Goal: Task Accomplishment & Management: Complete application form

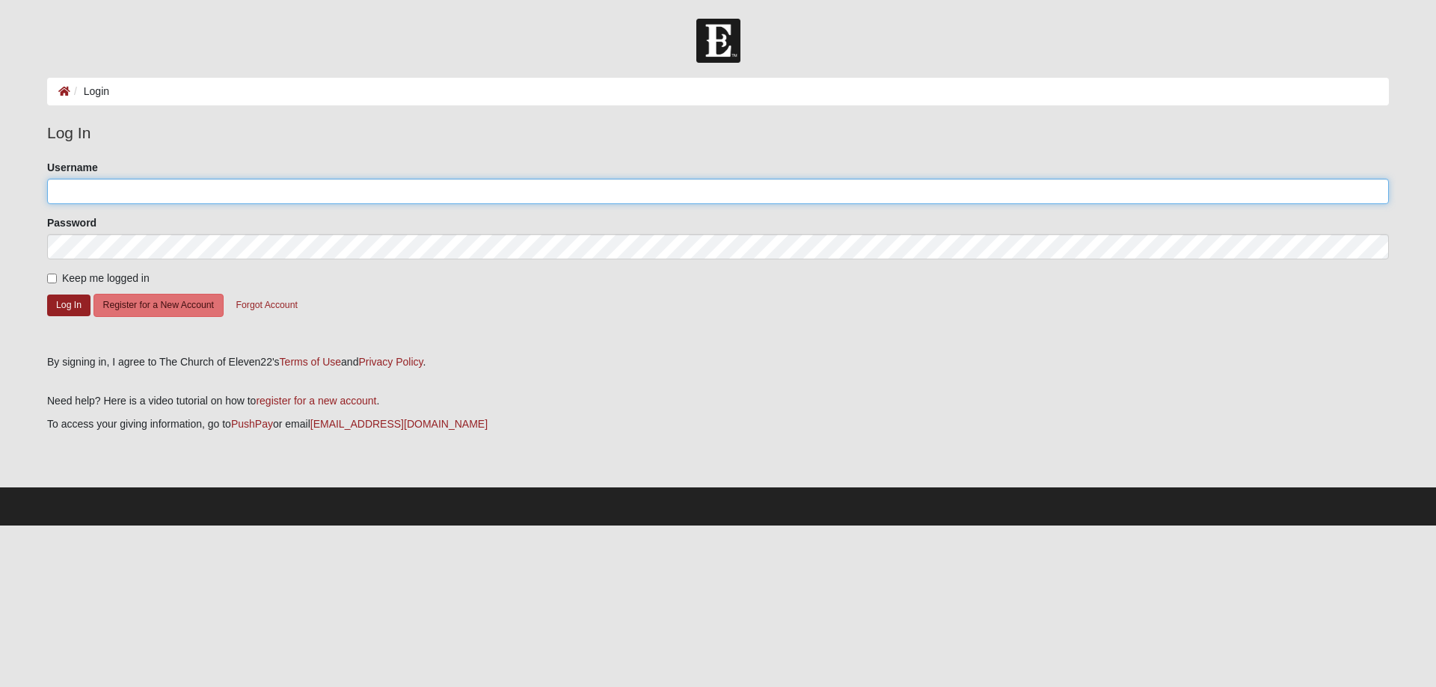
click at [779, 197] on input "Username" at bounding box center [718, 191] width 1342 height 25
type input "[EMAIL_ADDRESS][DOMAIN_NAME]"
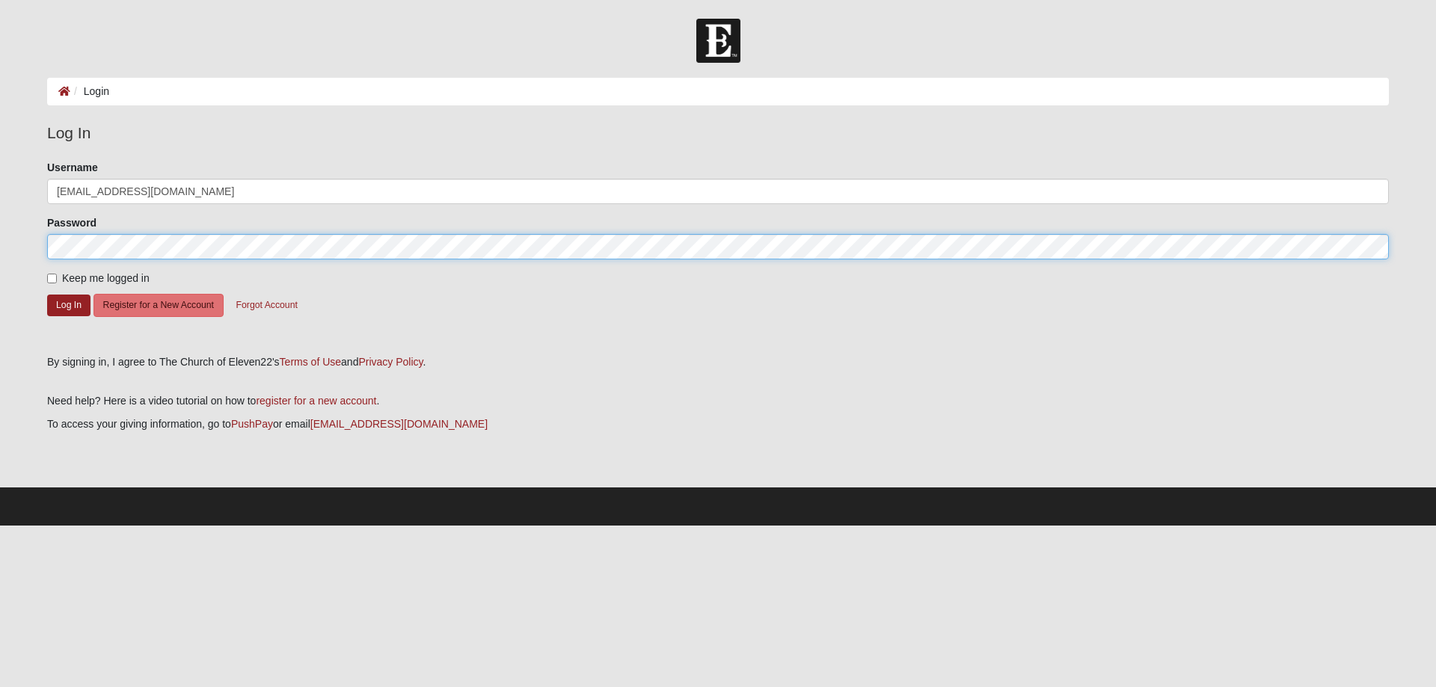
click at [47, 295] on button "Log In" at bounding box center [68, 306] width 43 height 22
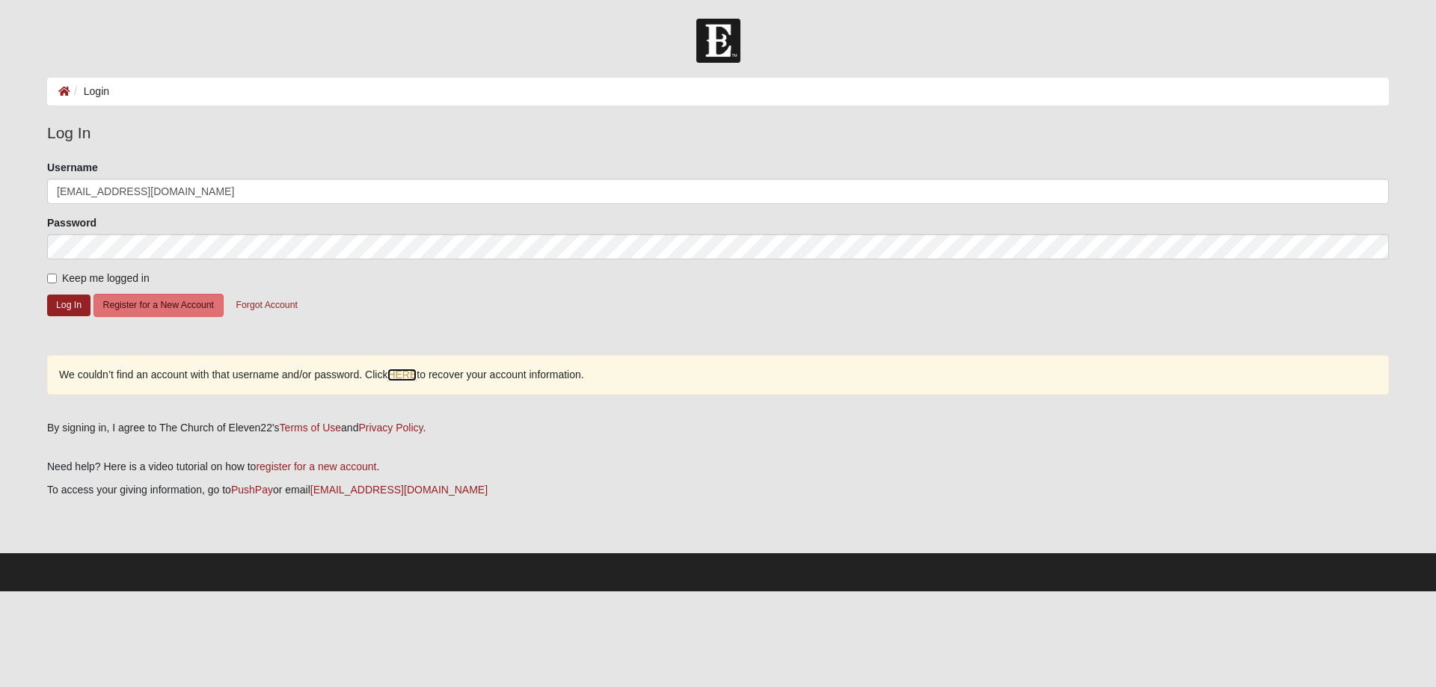
click at [405, 375] on link "HERE" at bounding box center [401, 375] width 29 height 13
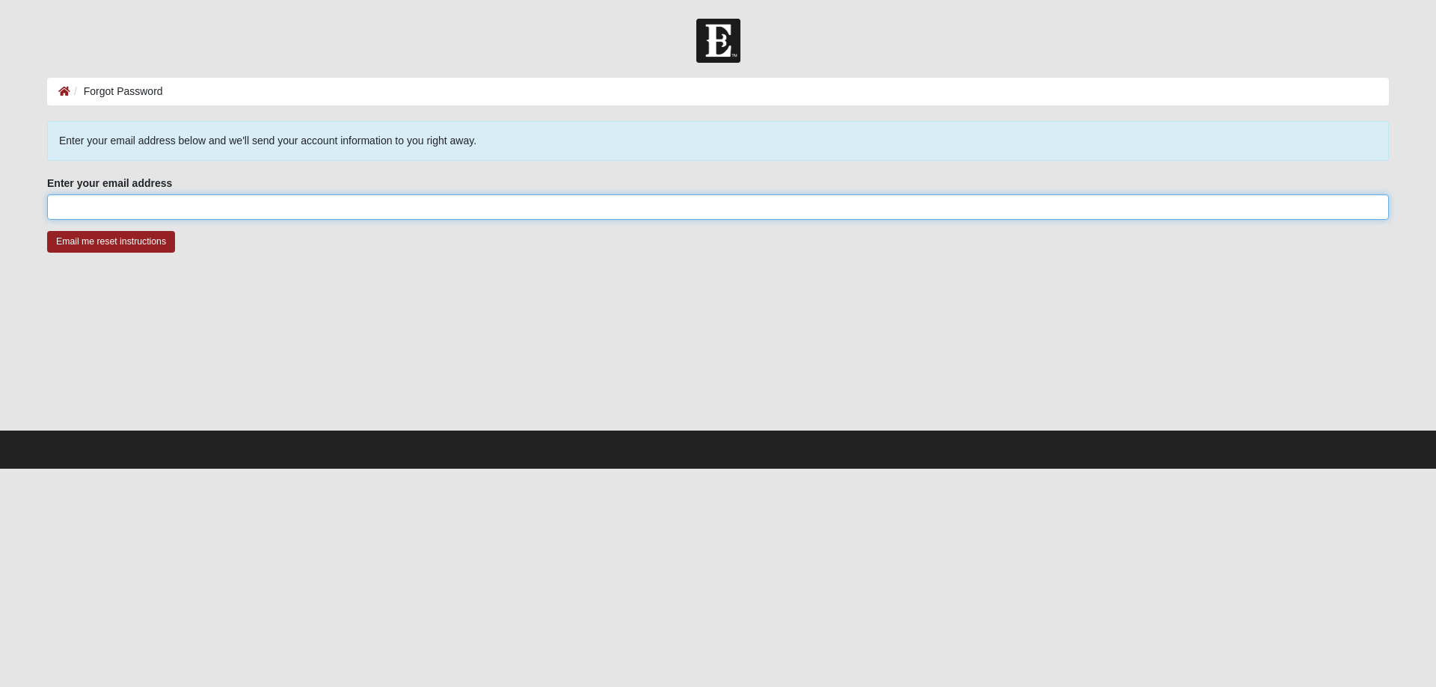
click at [243, 212] on input "Enter your email address" at bounding box center [718, 206] width 1342 height 25
type input "[EMAIL_ADDRESS][DOMAIN_NAME]"
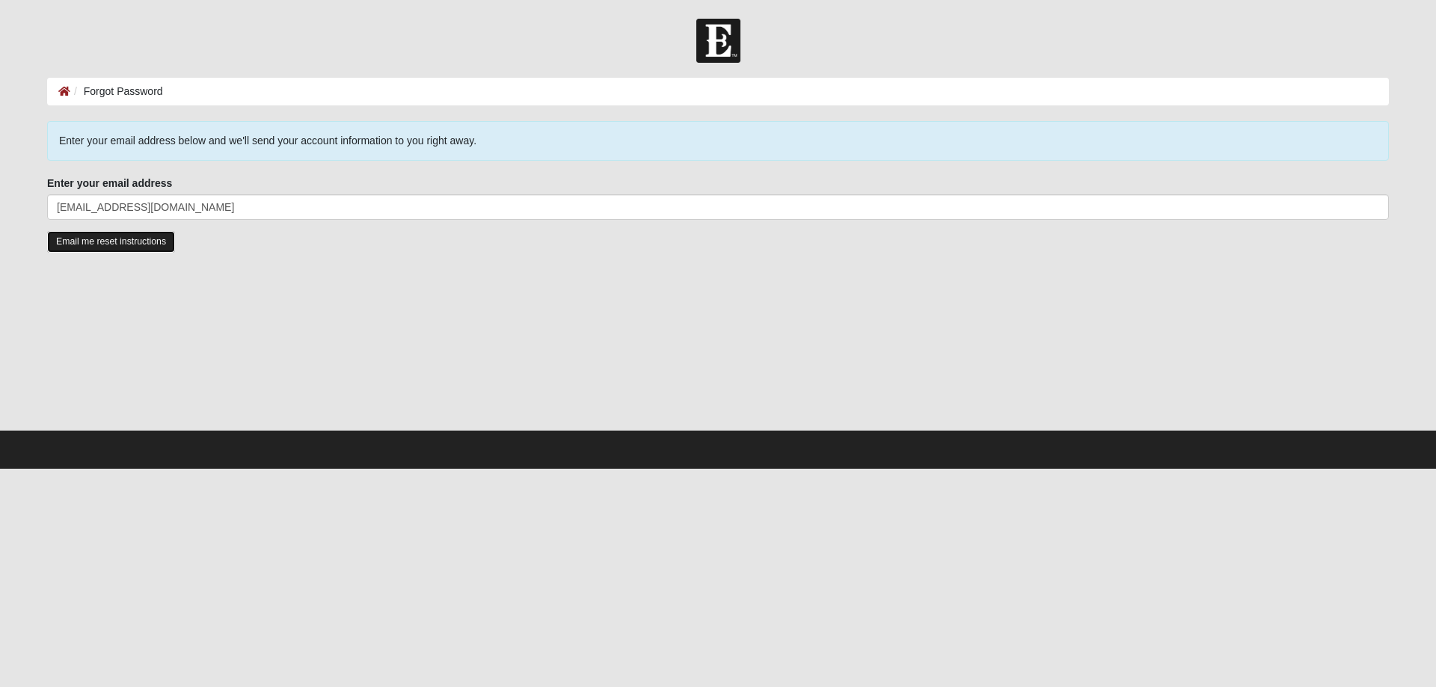
click at [137, 242] on input "Email me reset instructions" at bounding box center [111, 242] width 128 height 22
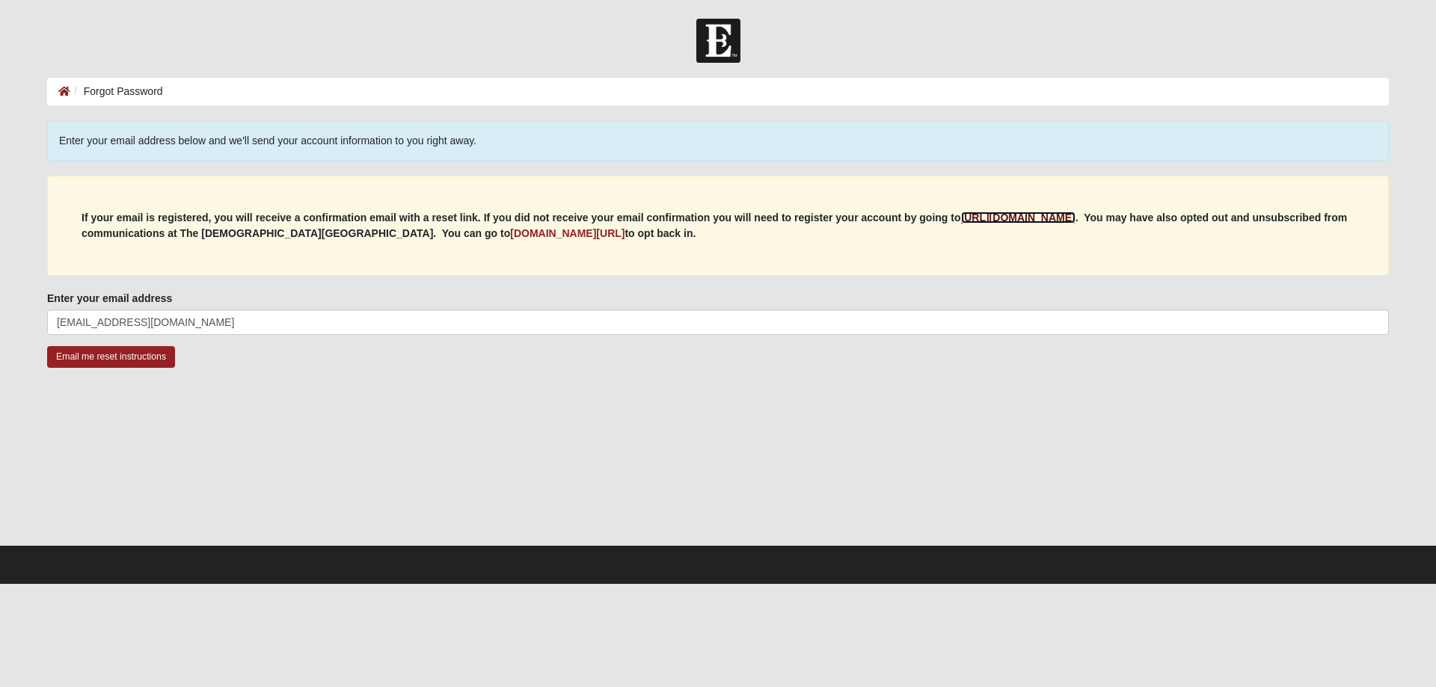
click at [1056, 218] on b "[URL][DOMAIN_NAME]" at bounding box center [1018, 218] width 114 height 12
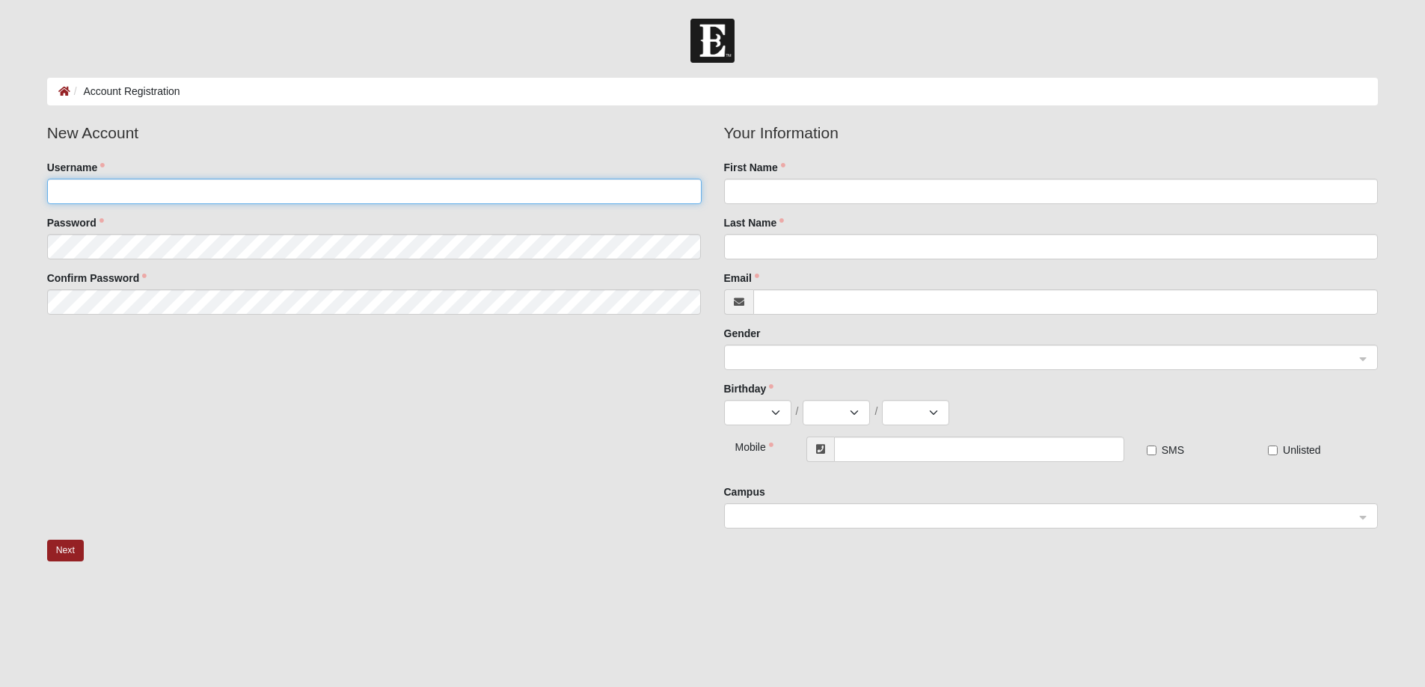
click at [455, 194] on input "Username" at bounding box center [374, 191] width 654 height 25
type input "[EMAIL_ADDRESS][DOMAIN_NAME]"
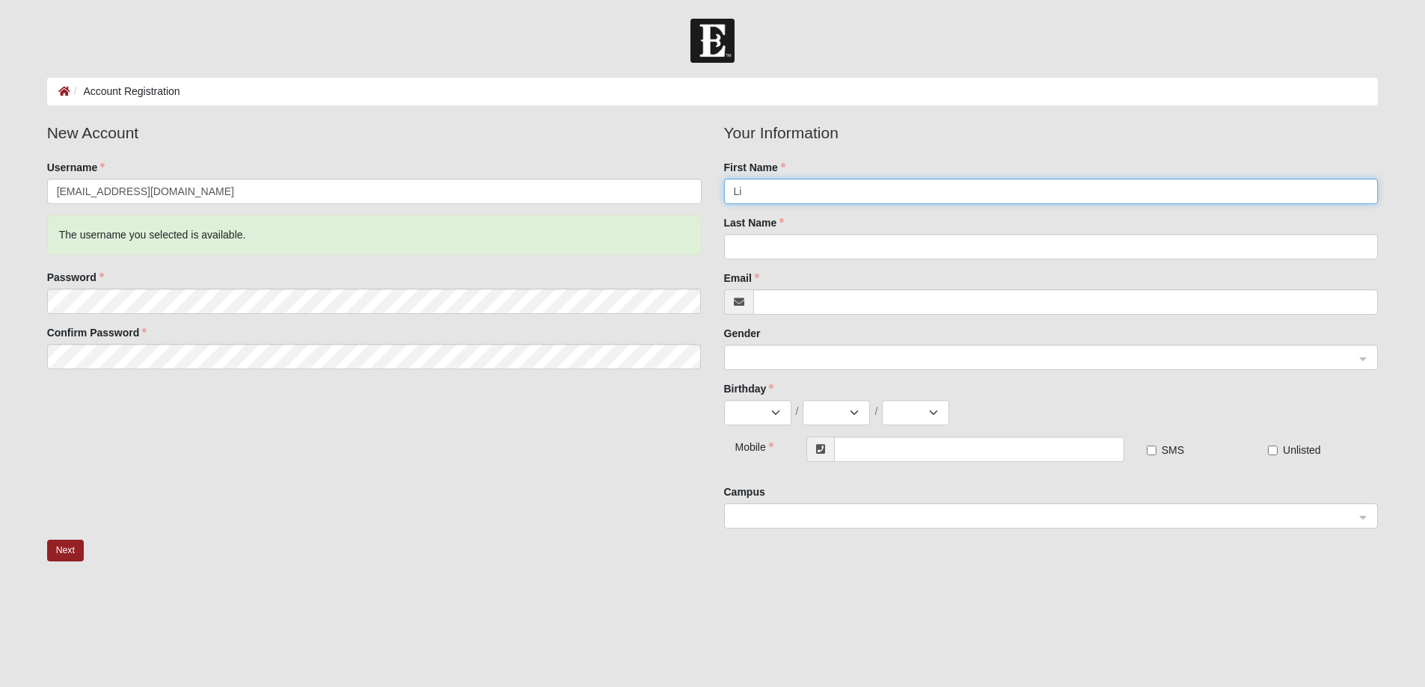
type input "L"
click at [863, 197] on input "Eric & Linda L'Esperance" at bounding box center [1051, 191] width 654 height 25
type input "Eric & Linda"
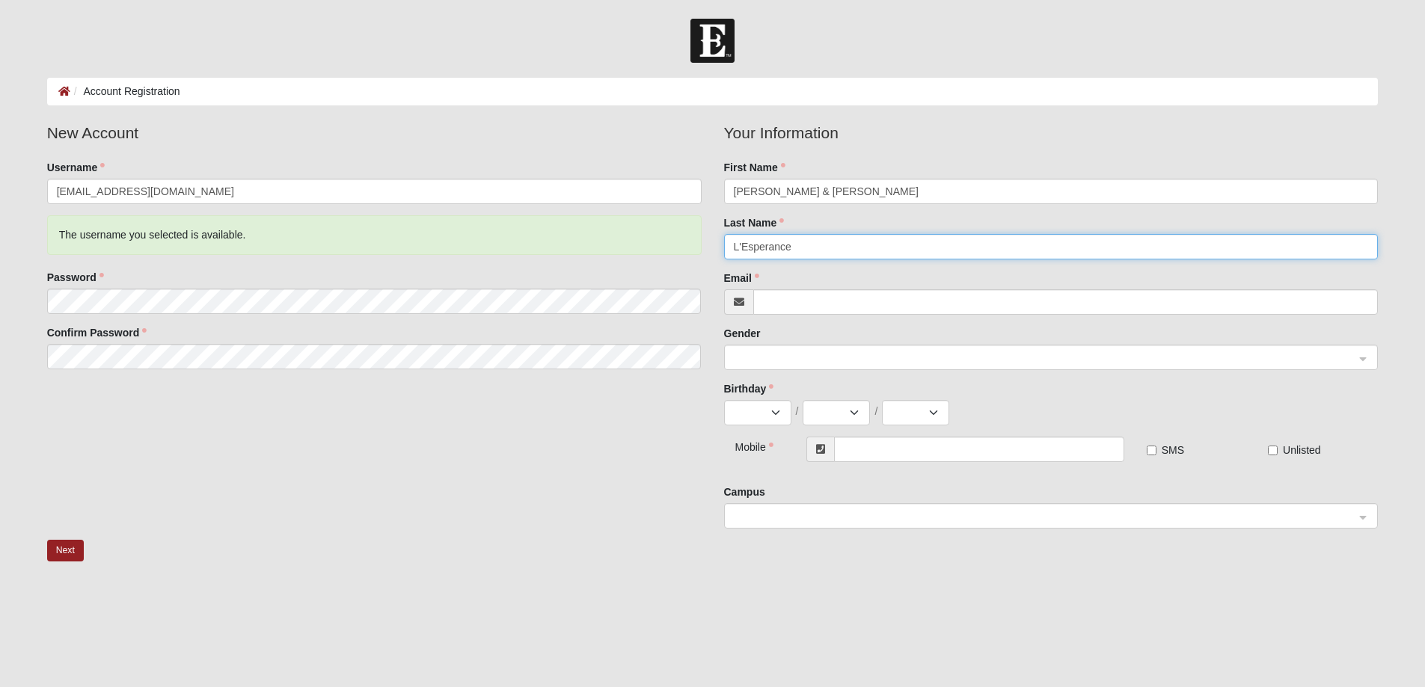
type input "L'Esperance"
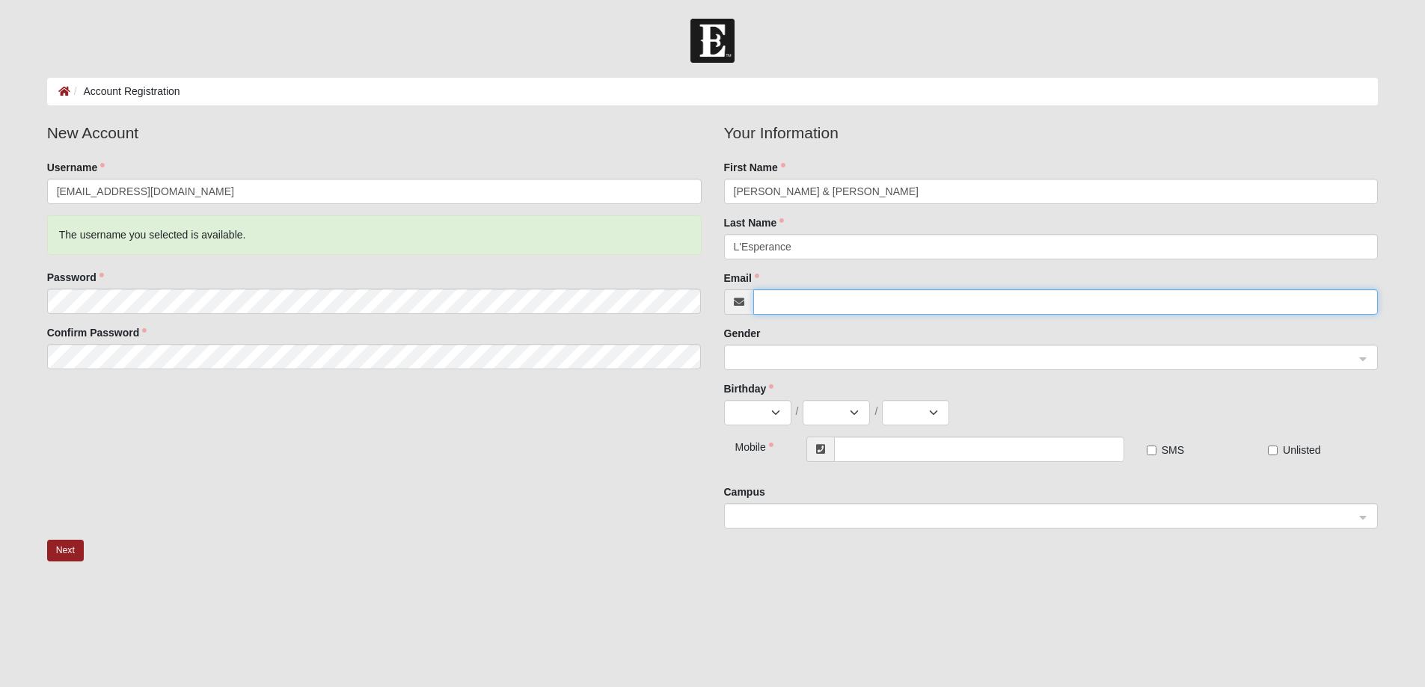
click at [772, 304] on input "Email" at bounding box center [1065, 301] width 625 height 25
type input "[EMAIL_ADDRESS][DOMAIN_NAME]"
type input "(252) 308-3183"
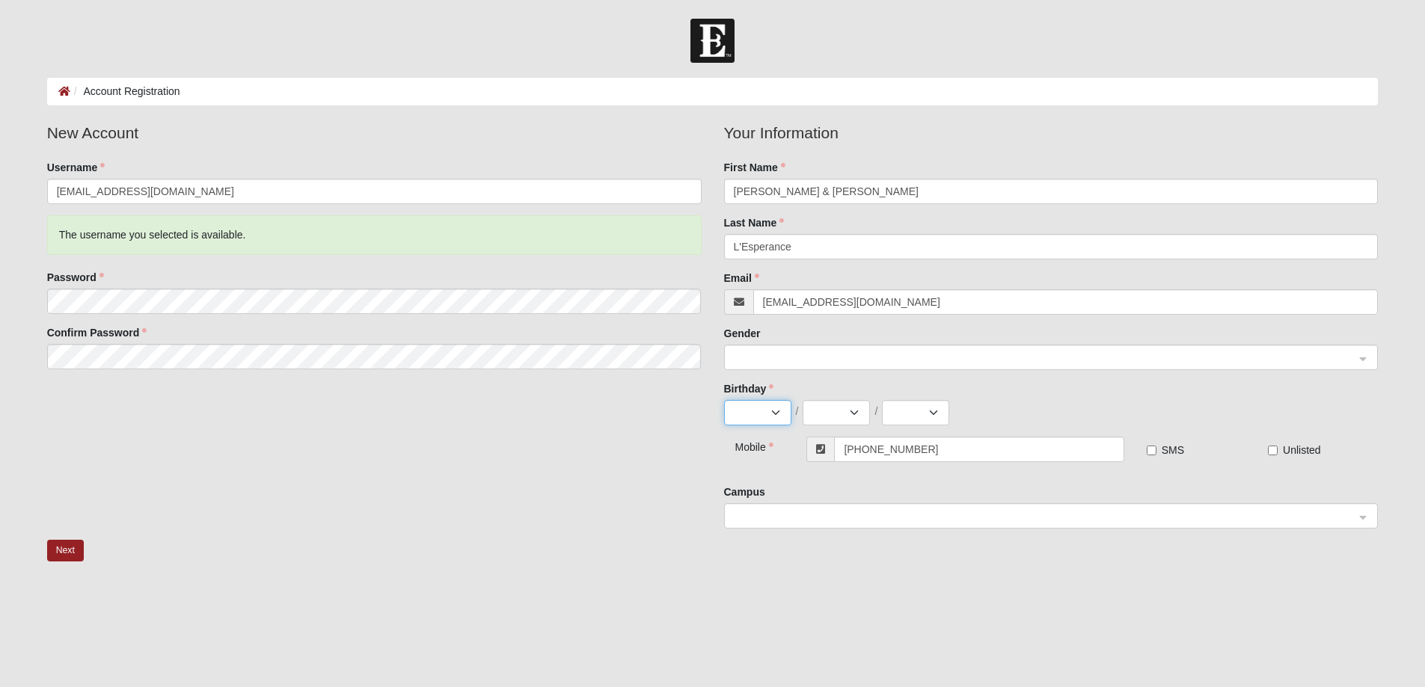
click at [777, 414] on select "Jan Feb Mar Apr May Jun Jul Aug Sep Oct Nov Dec" at bounding box center [757, 412] width 67 height 25
select select "1"
click at [724, 400] on select "Jan Feb Mar Apr May Jun Jul Aug Sep Oct Nov Dec" at bounding box center [757, 412] width 67 height 25
click at [855, 414] on select "1 2 3 4 5 6 7 8 9 10 11 12 13 14 15 16 17 18 19 20 21 22 23 24 25 26 27 28 29 3…" at bounding box center [835, 412] width 67 height 25
select select "16"
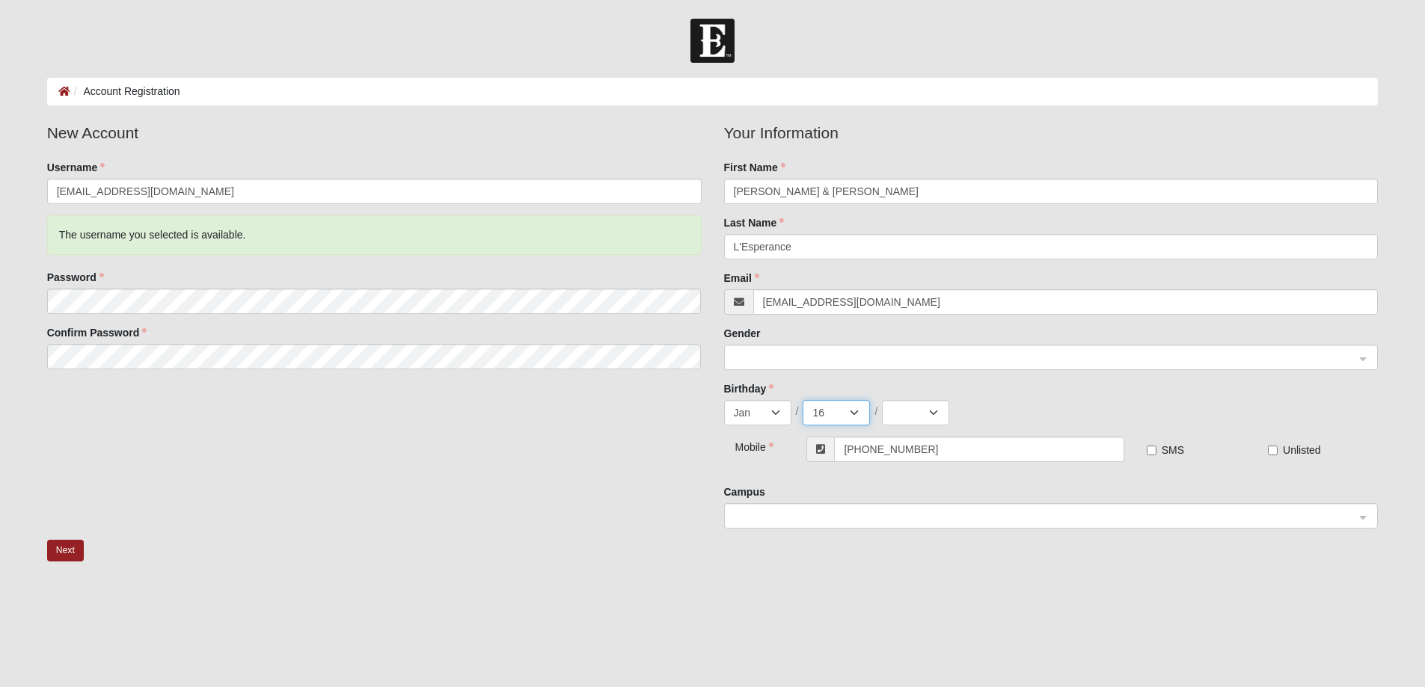
click at [802, 400] on select "1 2 3 4 5 6 7 8 9 10 11 12 13 14 15 16 17 18 19 20 21 22 23 24 25 26 27 28 29 3…" at bounding box center [835, 412] width 67 height 25
click at [937, 411] on select "2025 2024 2023 2022 2021 2020 2019 2018 2017 2016 2015 2014 2013 2012 2011 2010…" at bounding box center [915, 412] width 67 height 25
select select "1959"
click at [882, 400] on select "2025 2024 2023 2022 2021 2020 2019 2018 2017 2016 2015 2014 2013 2012 2011 2010…" at bounding box center [915, 412] width 67 height 25
click at [1271, 452] on input "Unlisted" at bounding box center [1273, 451] width 10 height 10
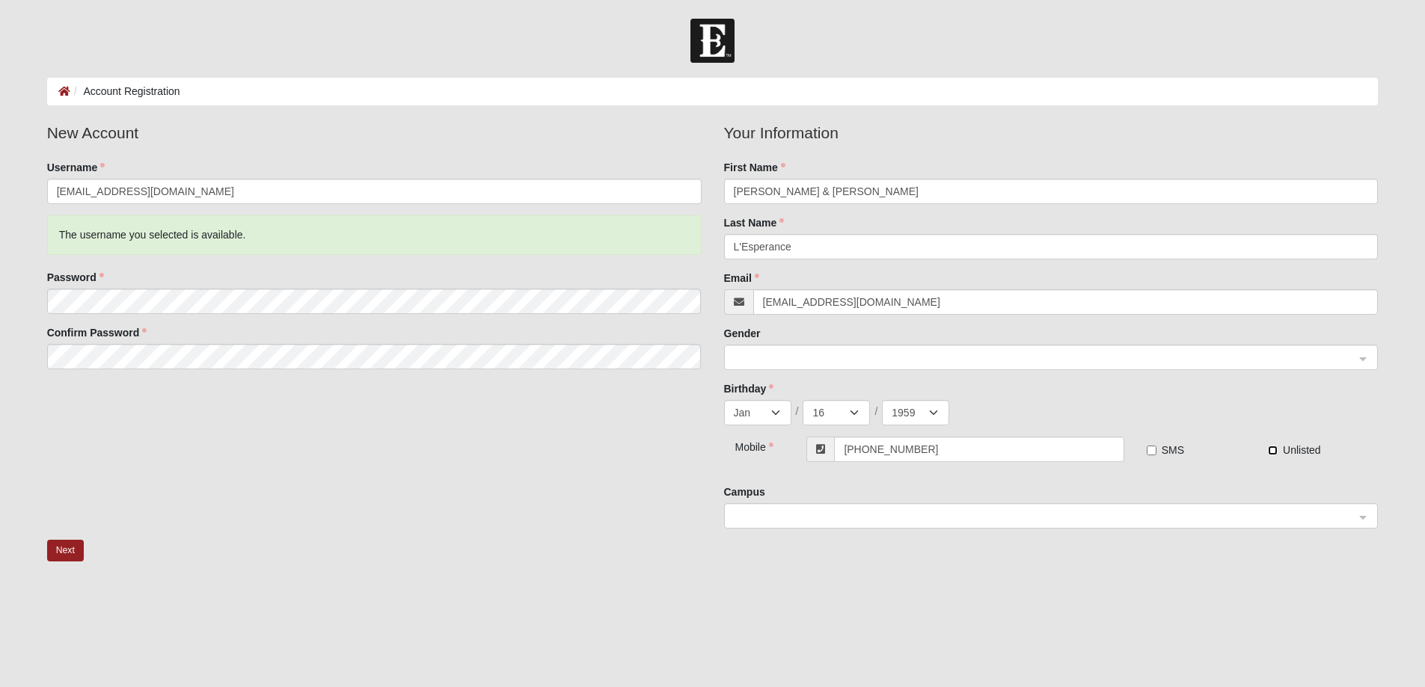
checkbox input "true"
click at [1152, 450] on input "SMS" at bounding box center [1151, 451] width 10 height 10
checkbox input "true"
click at [852, 512] on span at bounding box center [1044, 517] width 621 height 16
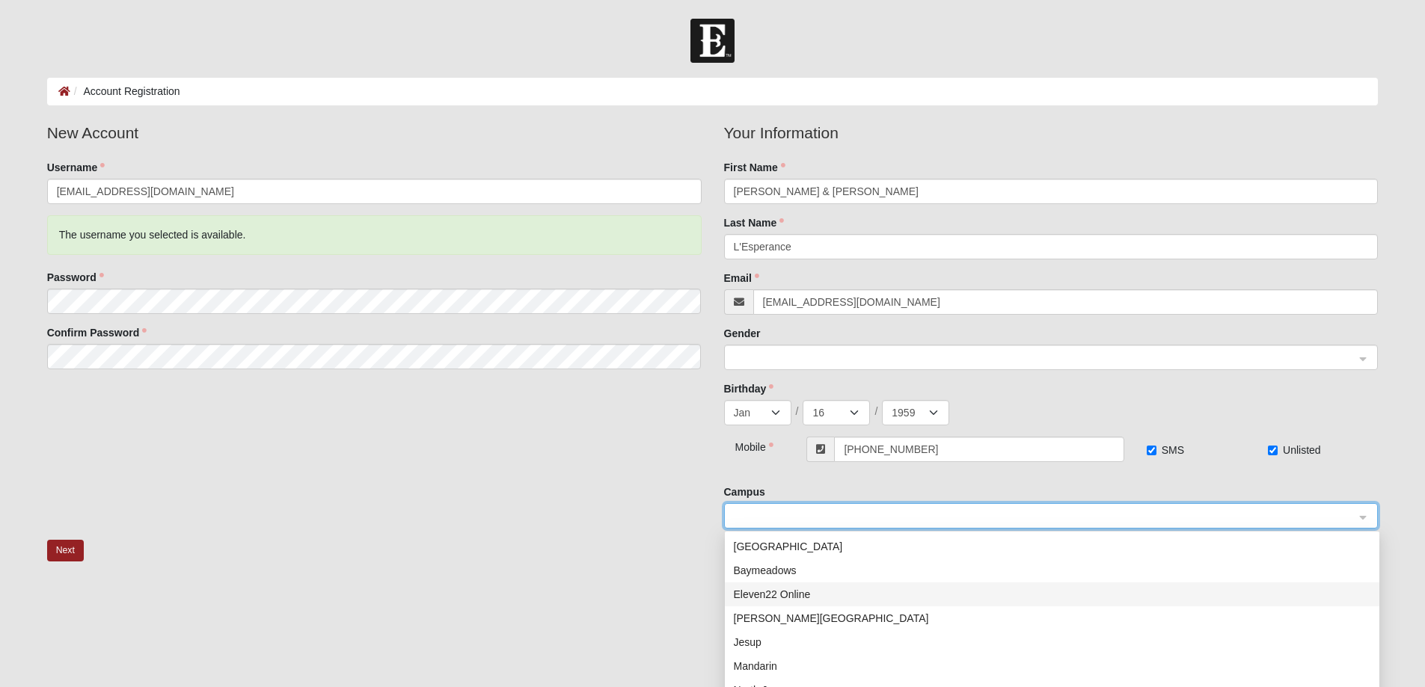
click at [810, 593] on div "Eleven22 Online" at bounding box center [1052, 594] width 636 height 16
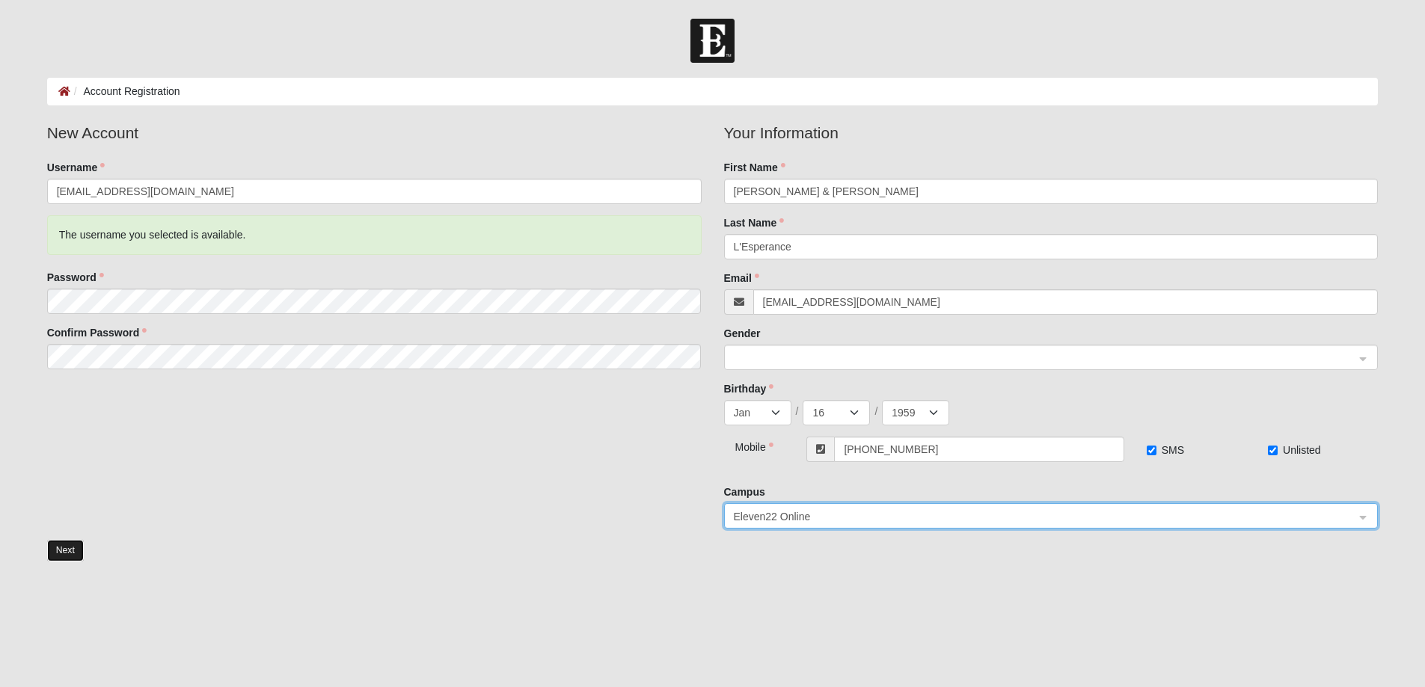
click at [65, 547] on button "Next" at bounding box center [65, 551] width 37 height 22
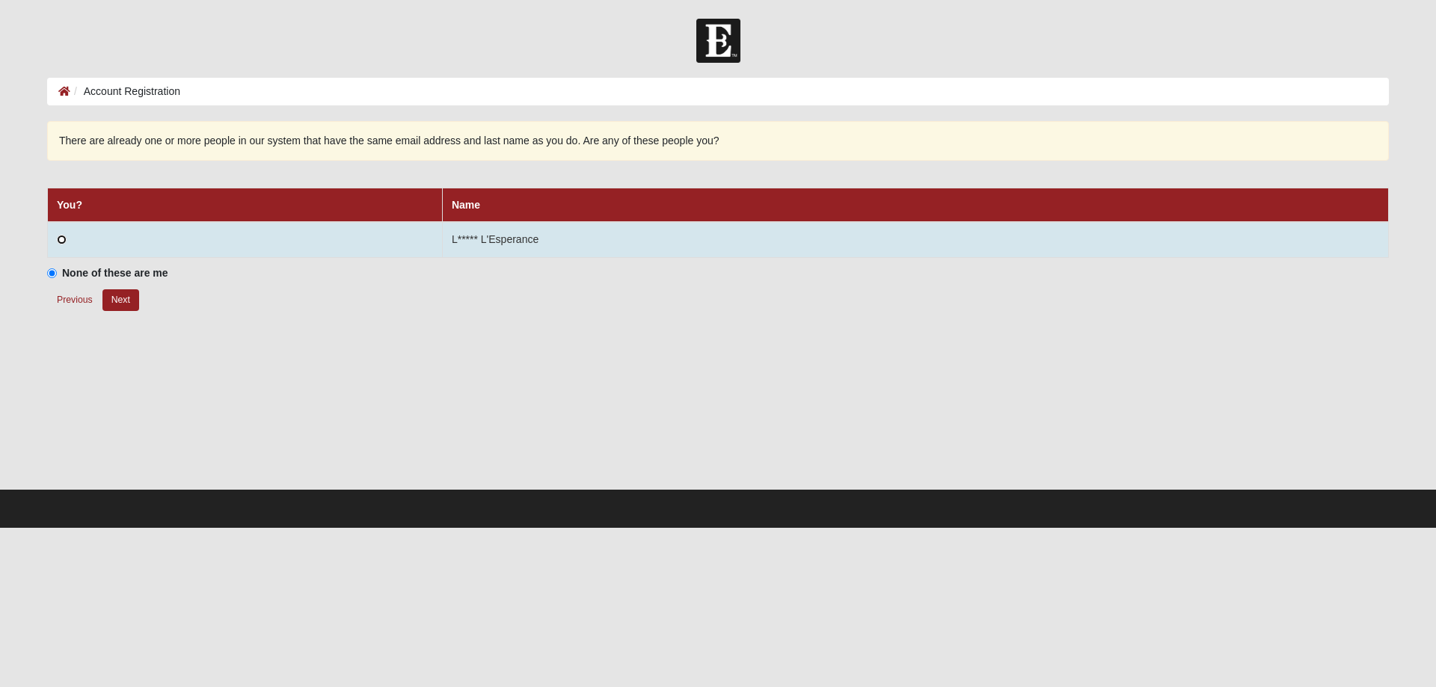
click at [62, 242] on input "radio" at bounding box center [62, 240] width 10 height 10
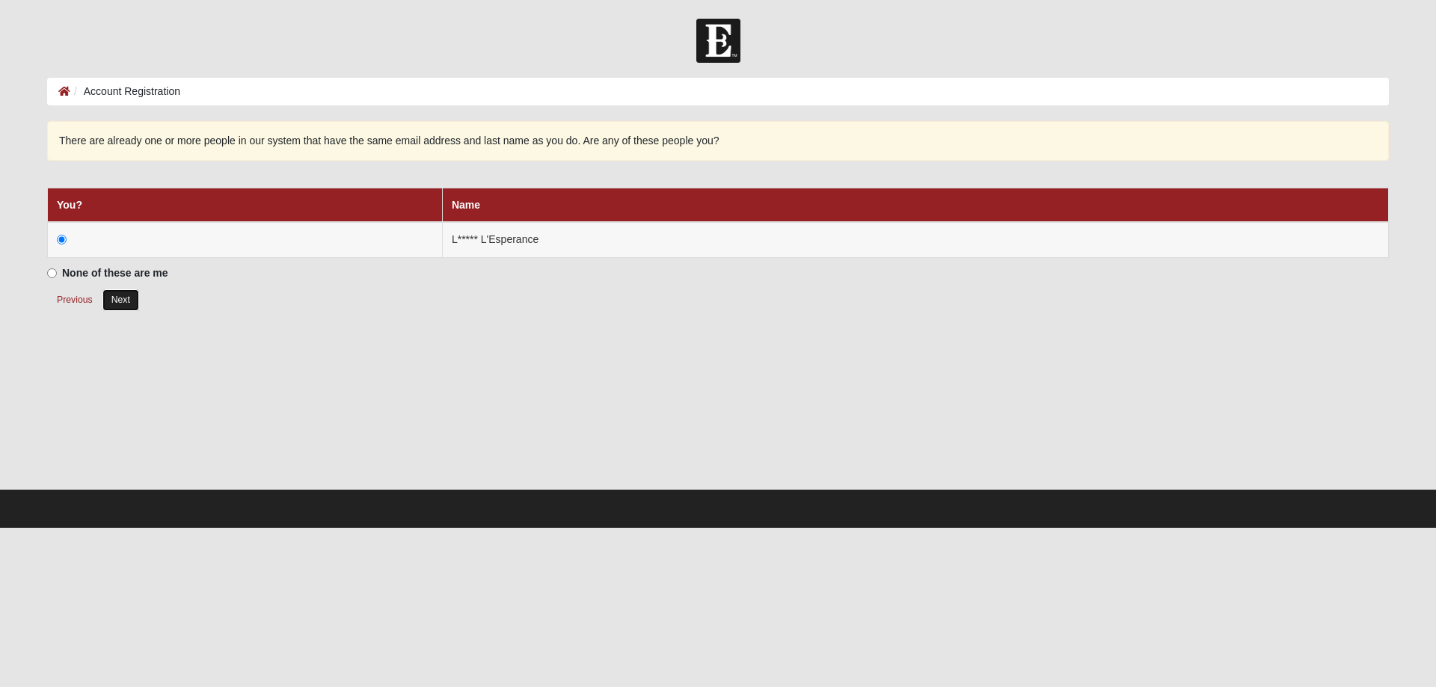
click at [118, 299] on button "Next" at bounding box center [120, 300] width 37 height 22
radio input "true"
